Goal: Information Seeking & Learning: Learn about a topic

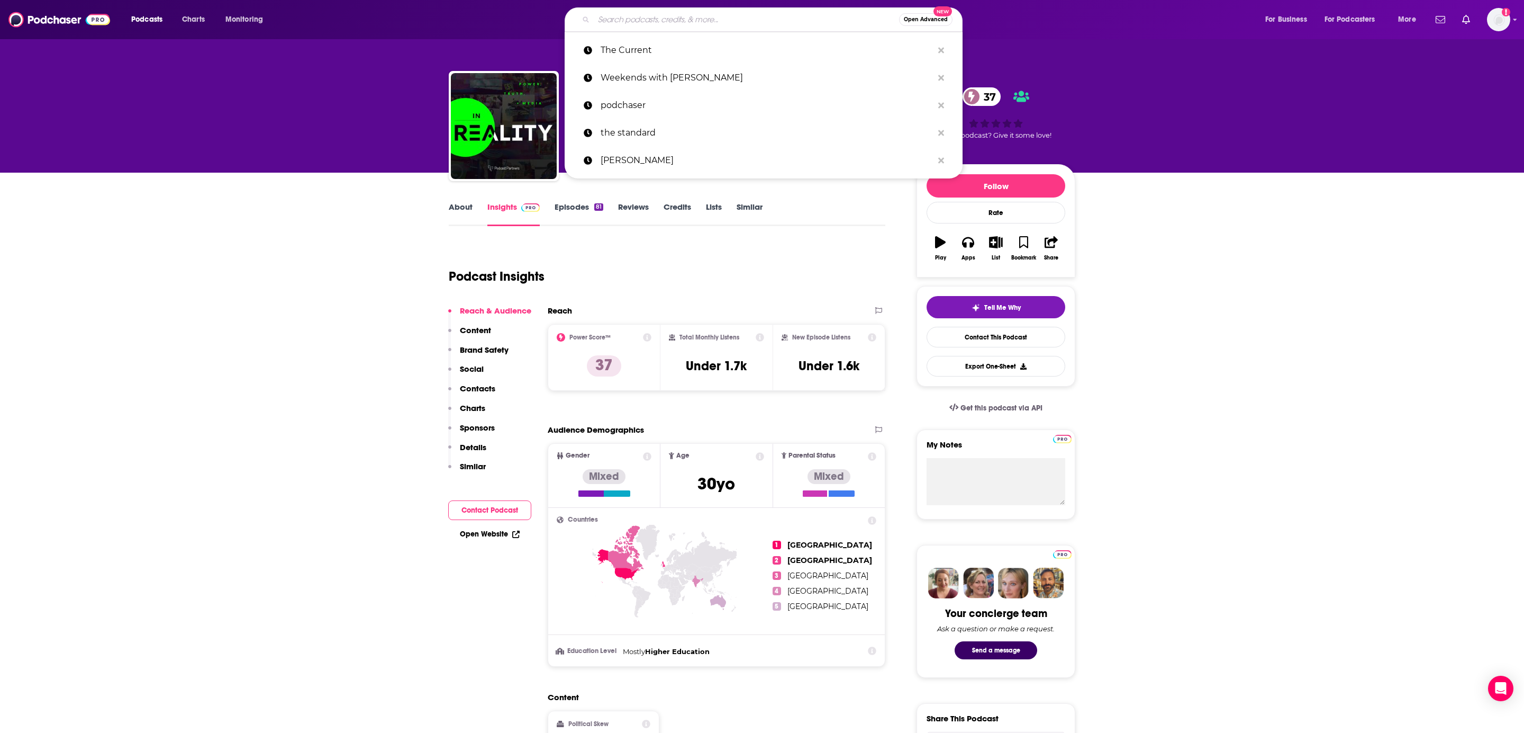
click at [637, 12] on input "Search podcasts, credits, & more..." at bounding box center [746, 19] width 305 height 17
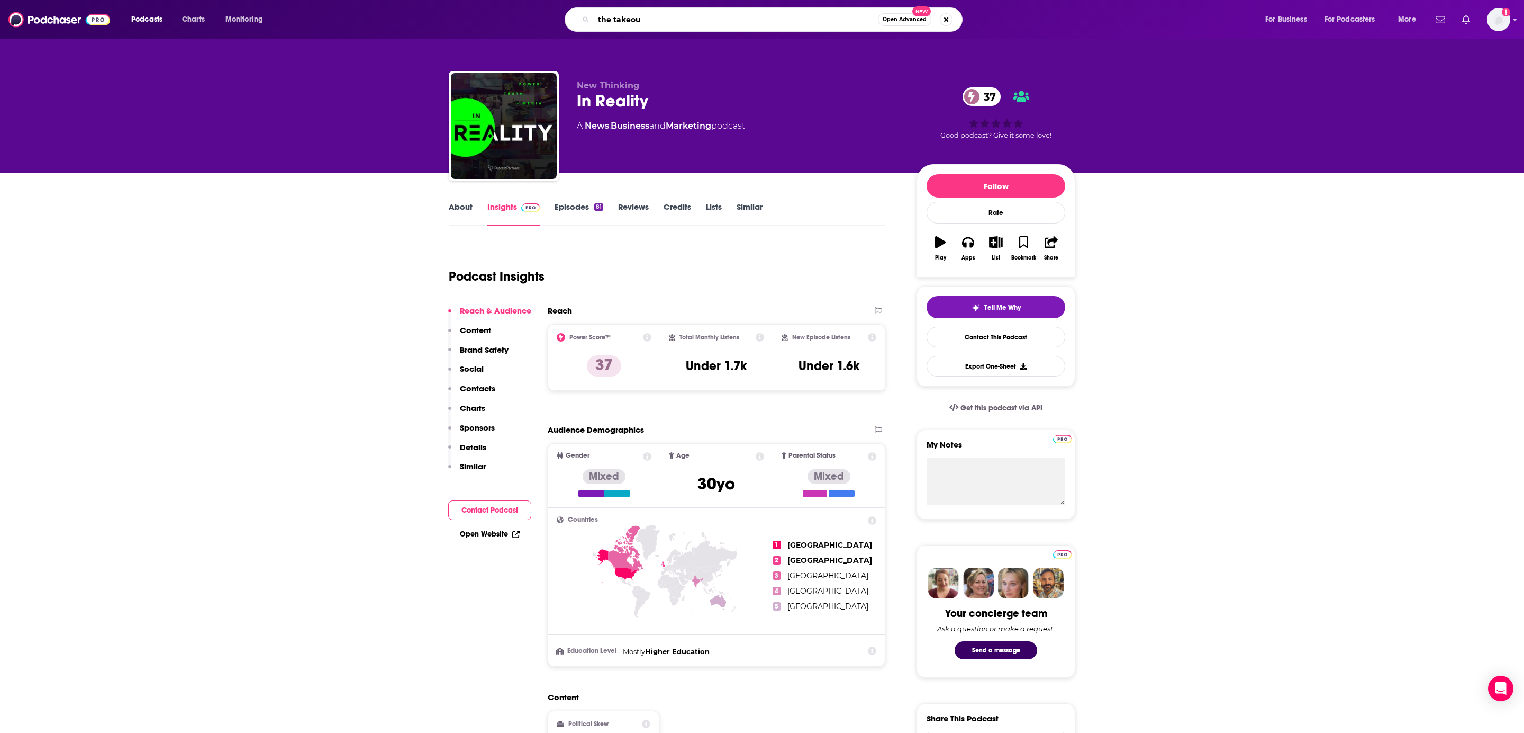
type input "the takeout"
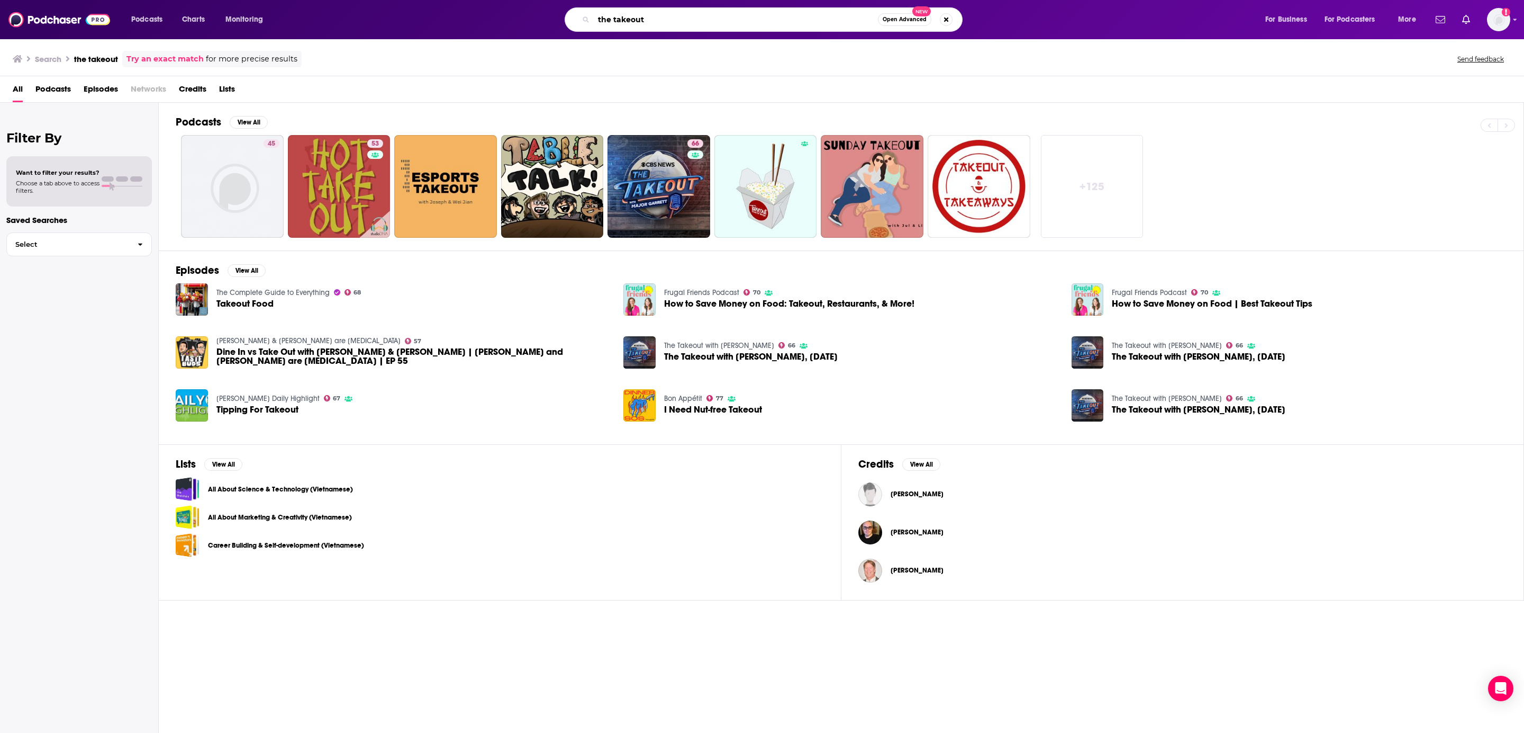
click at [674, 20] on input "the takeout" at bounding box center [736, 19] width 284 height 17
type input "[PERSON_NAME]"
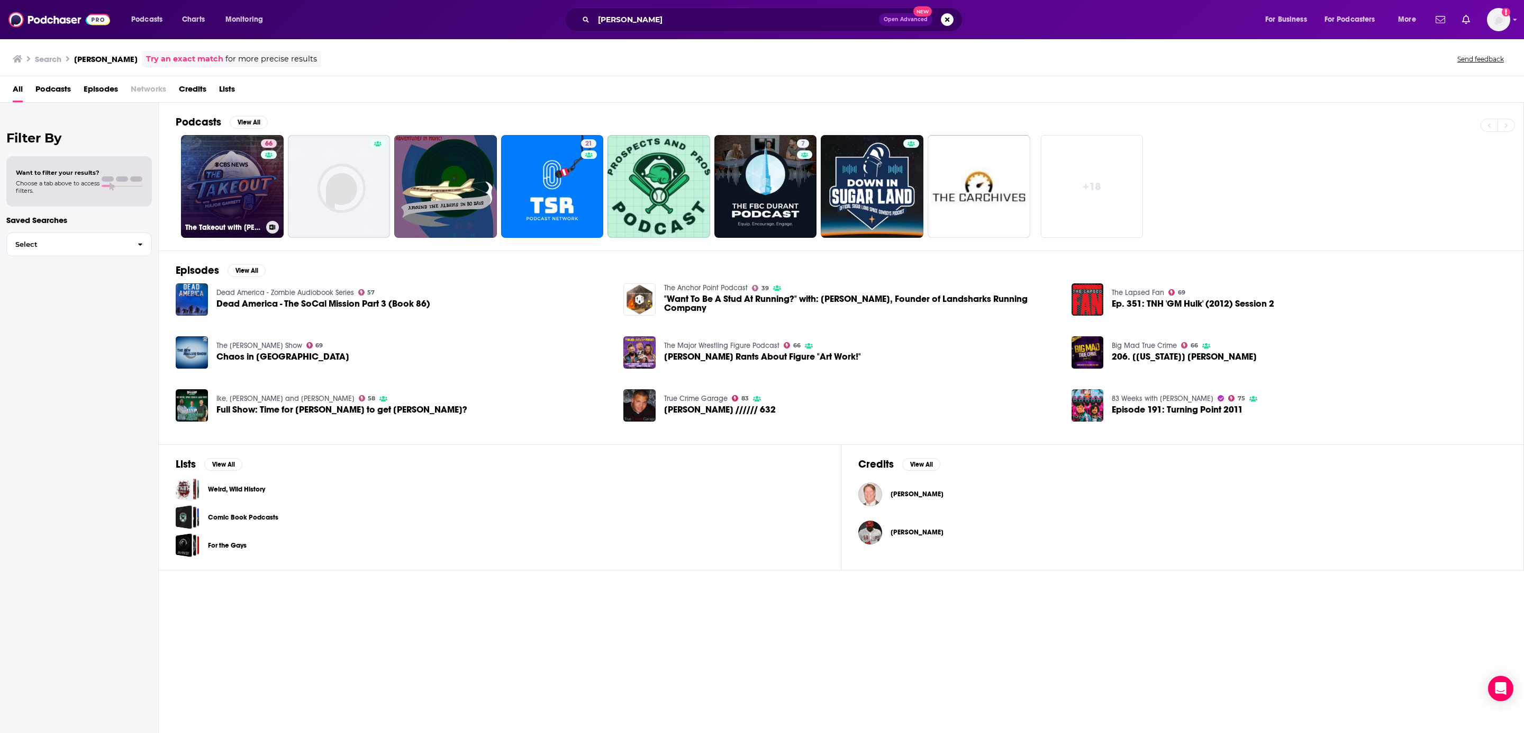
click at [230, 185] on link "66 The Takeout with [PERSON_NAME]" at bounding box center [232, 186] width 103 height 103
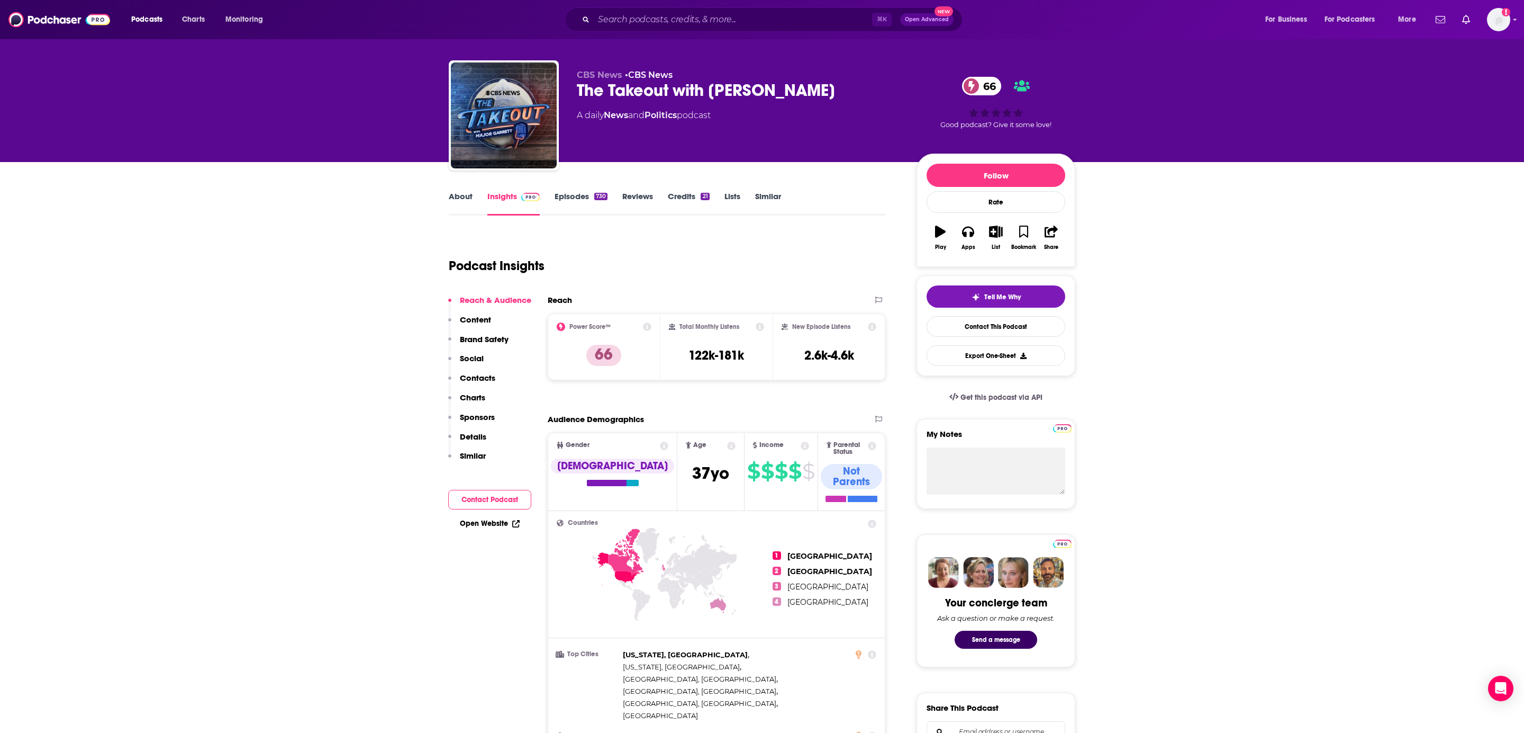
scroll to position [16, 0]
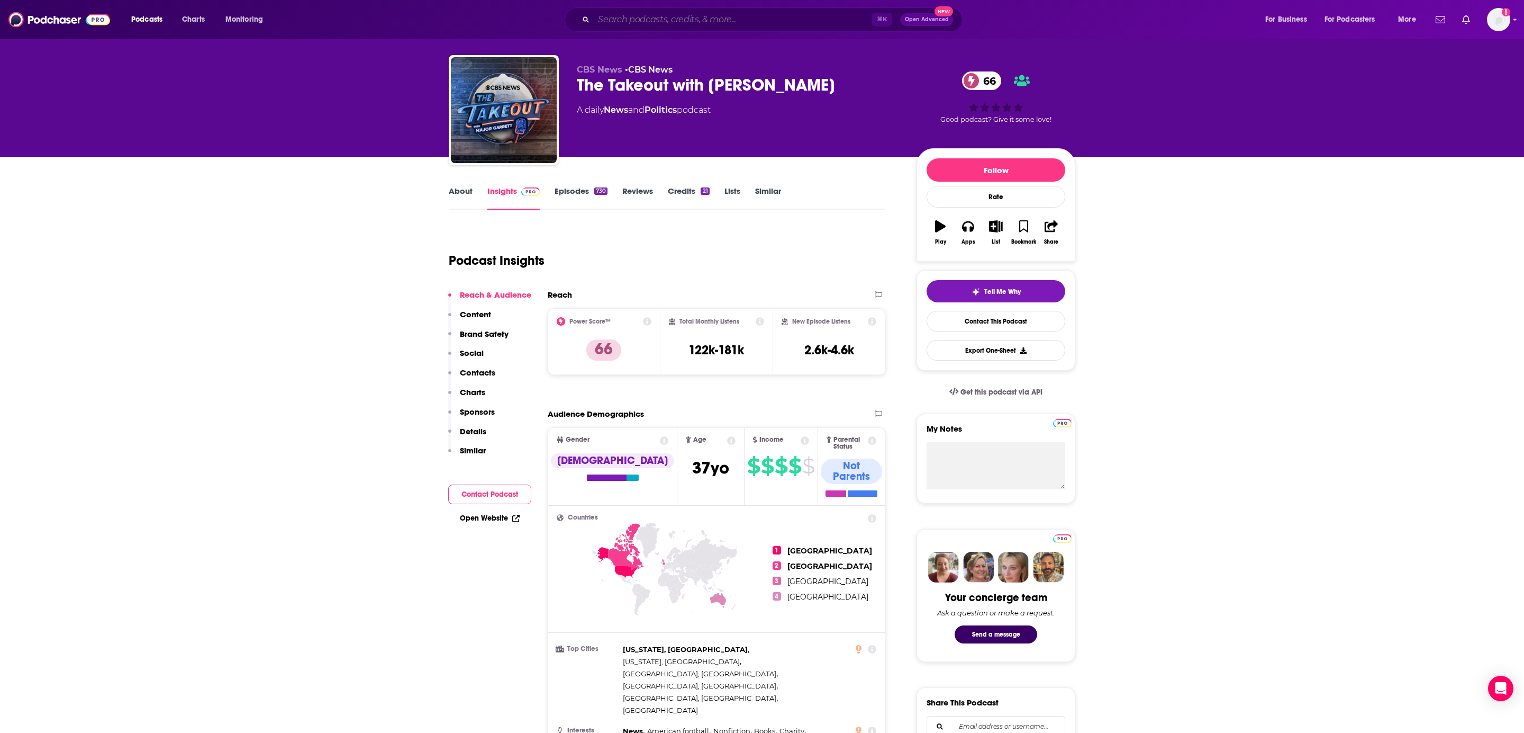
click at [705, 20] on input "Search podcasts, credits, & more..." at bounding box center [733, 19] width 278 height 17
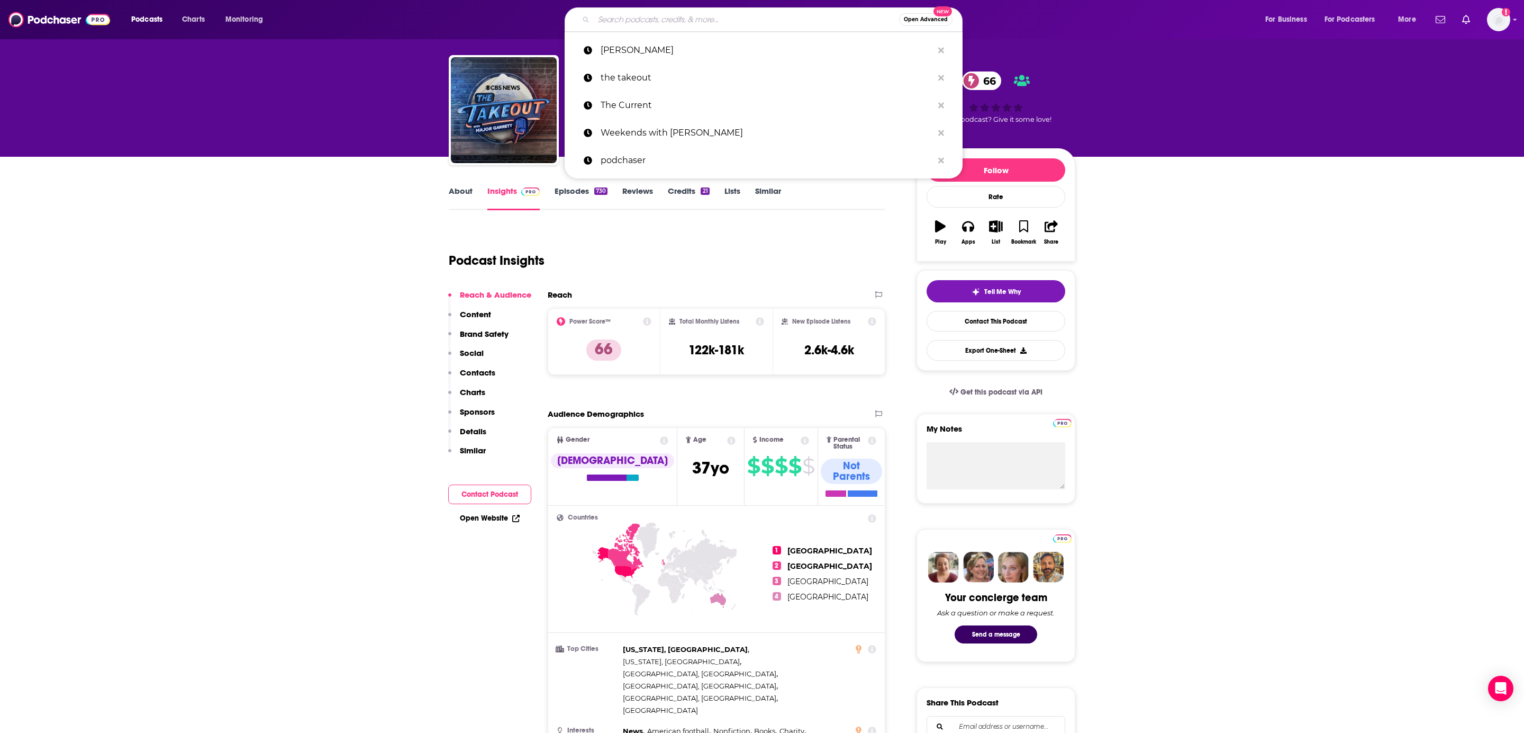
paste input "Banned Camp Podcast"
type input "Banned Camp Podcast"
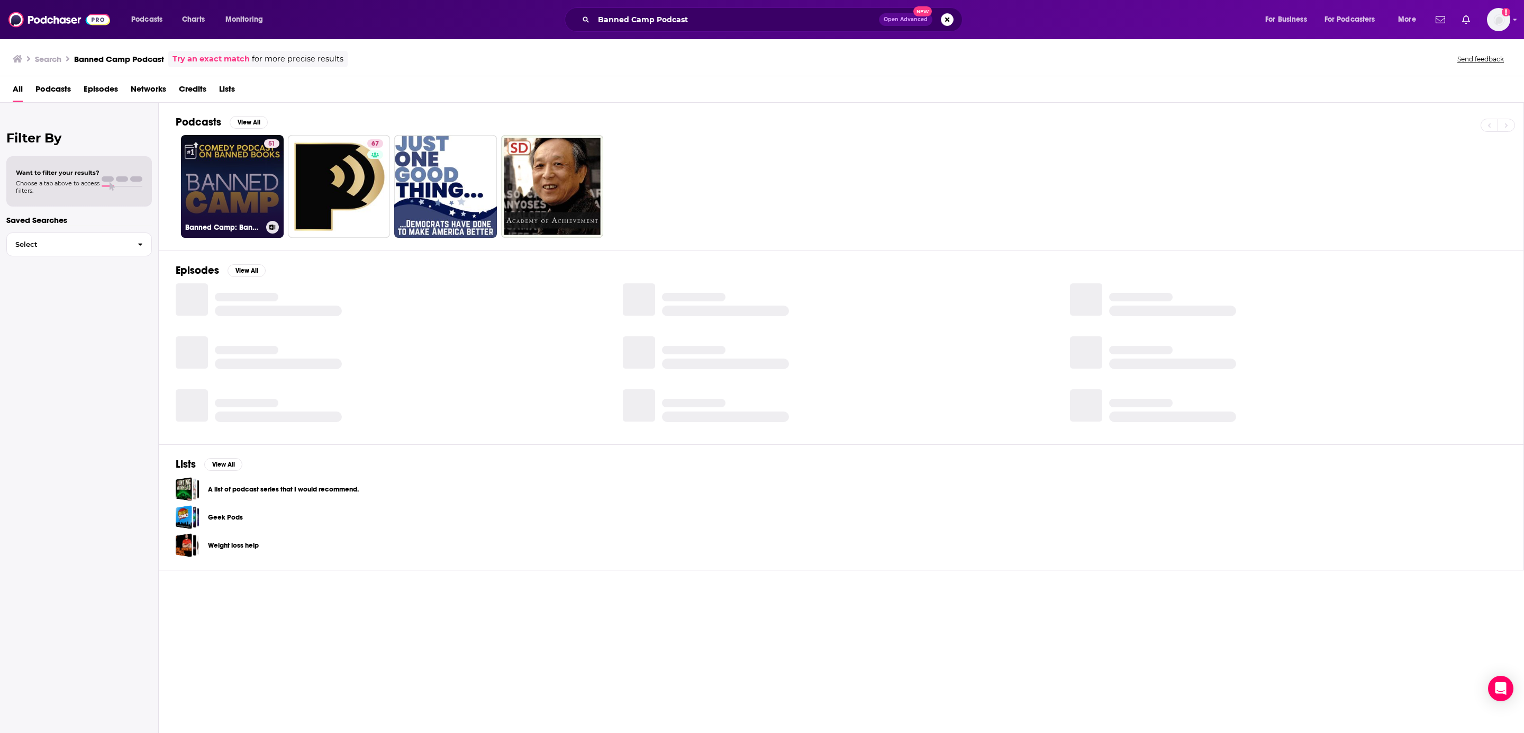
click at [222, 192] on link "51 Banned Camp: Banned Books, Comedy, and Free Speech vs. Censorship" at bounding box center [232, 186] width 103 height 103
